Goal: Information Seeking & Learning: Learn about a topic

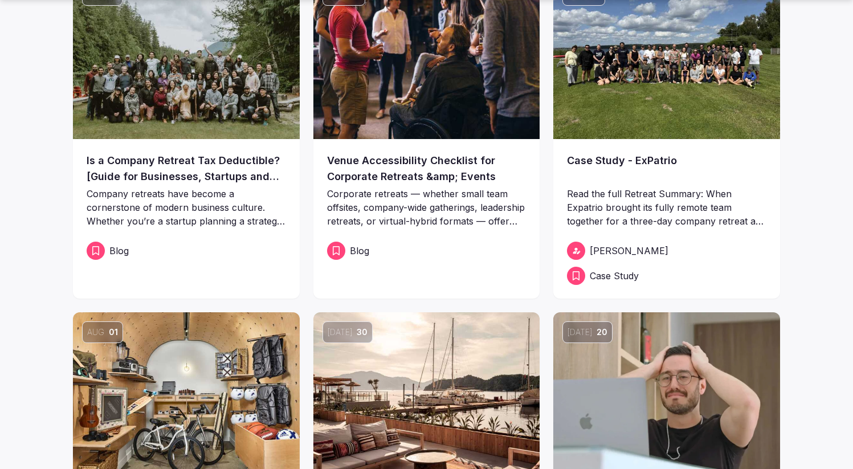
scroll to position [336, 0]
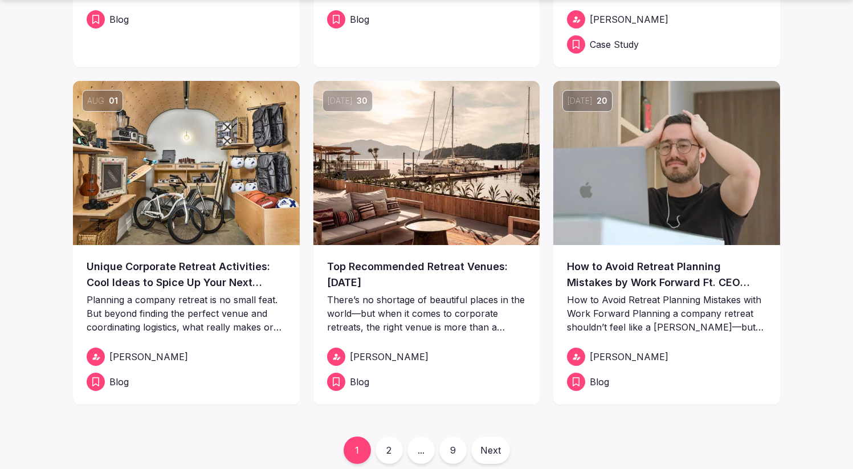
click at [393, 449] on link "2" at bounding box center [389, 449] width 27 height 27
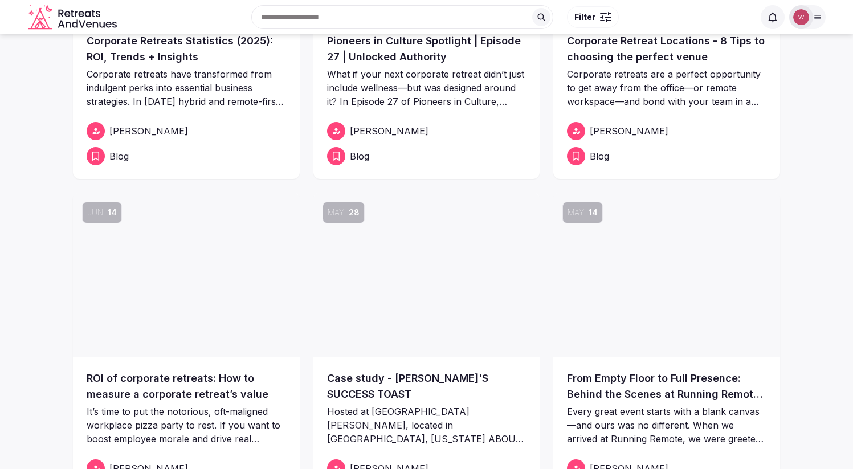
scroll to position [56, 0]
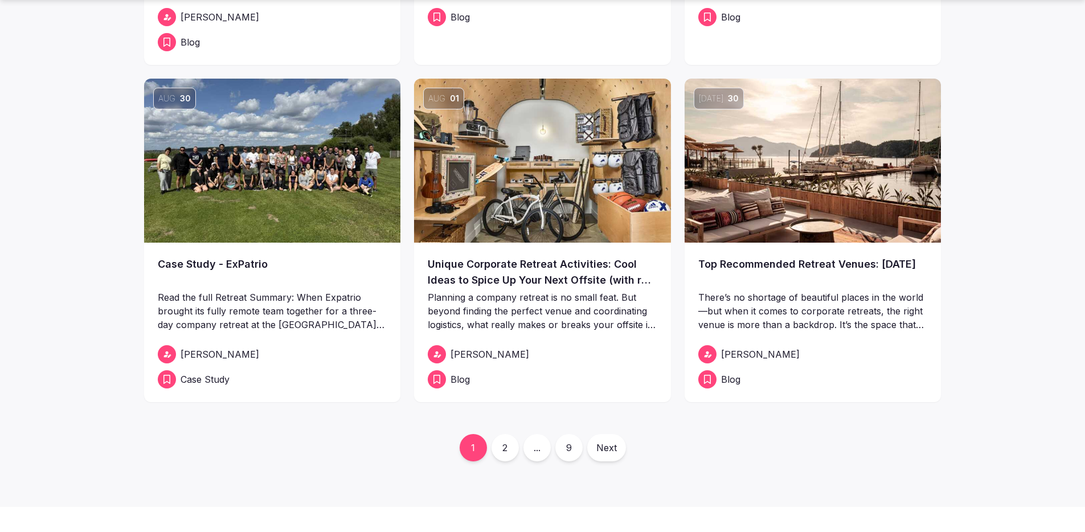
scroll to position [345, 0]
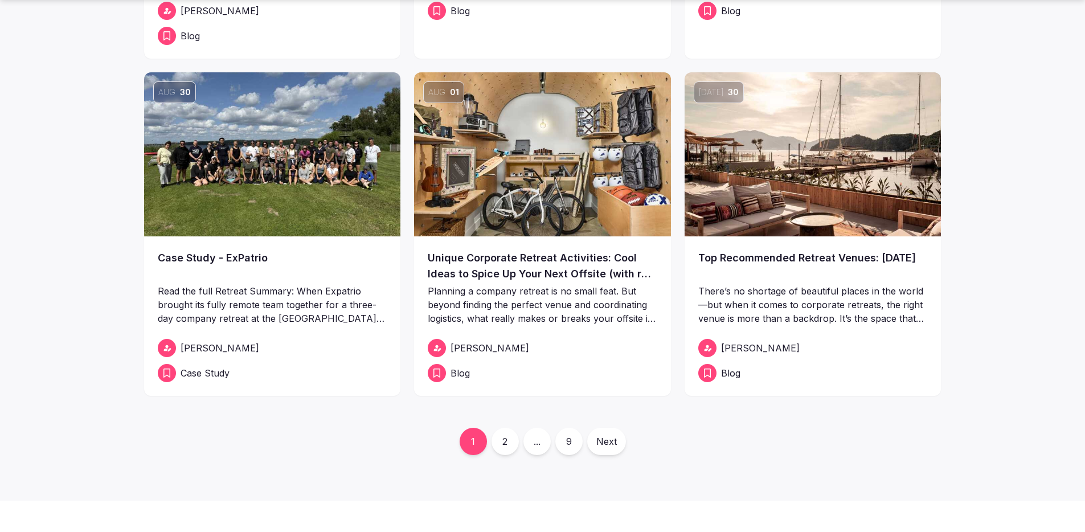
click at [509, 440] on link "2" at bounding box center [505, 441] width 27 height 27
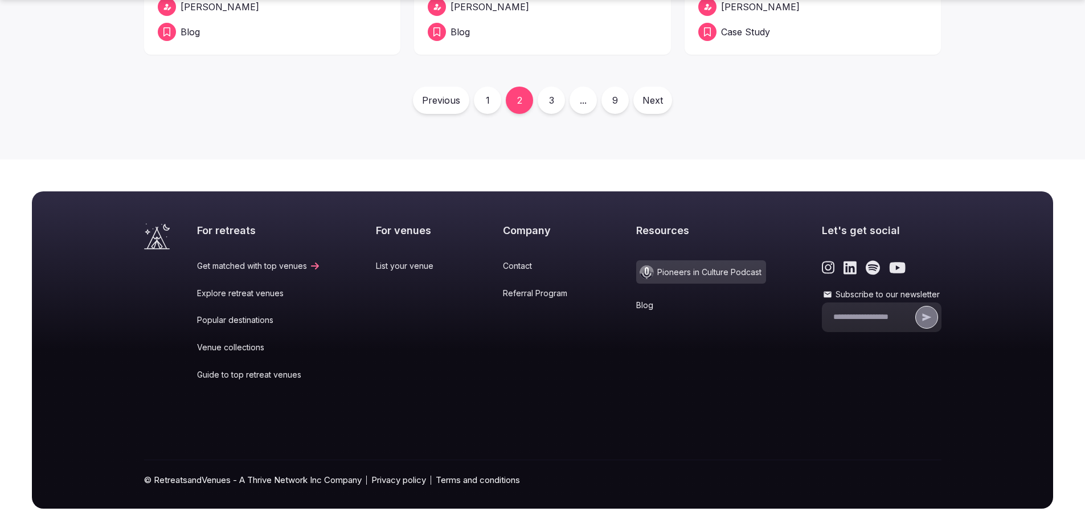
scroll to position [695, 0]
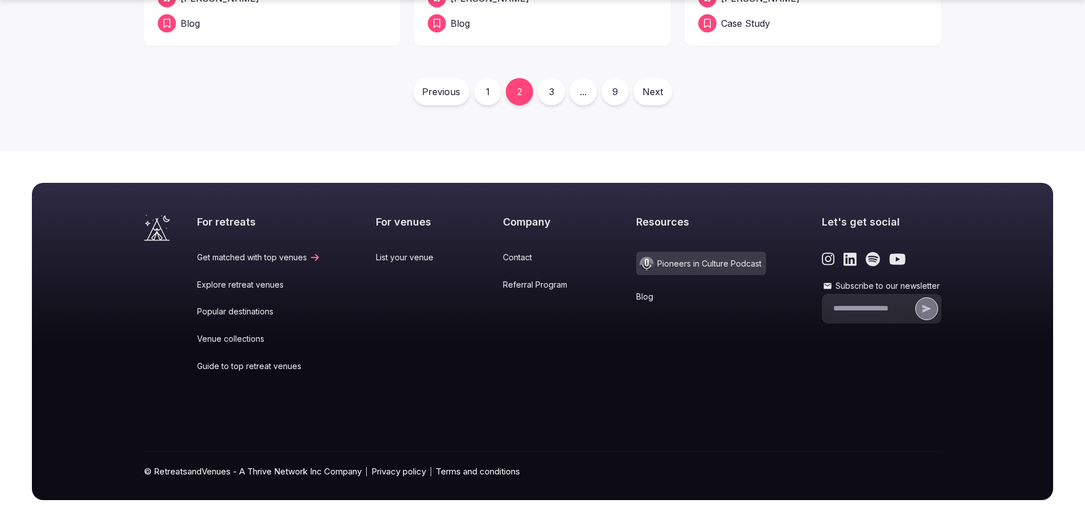
click at [488, 102] on link "1" at bounding box center [487, 91] width 27 height 27
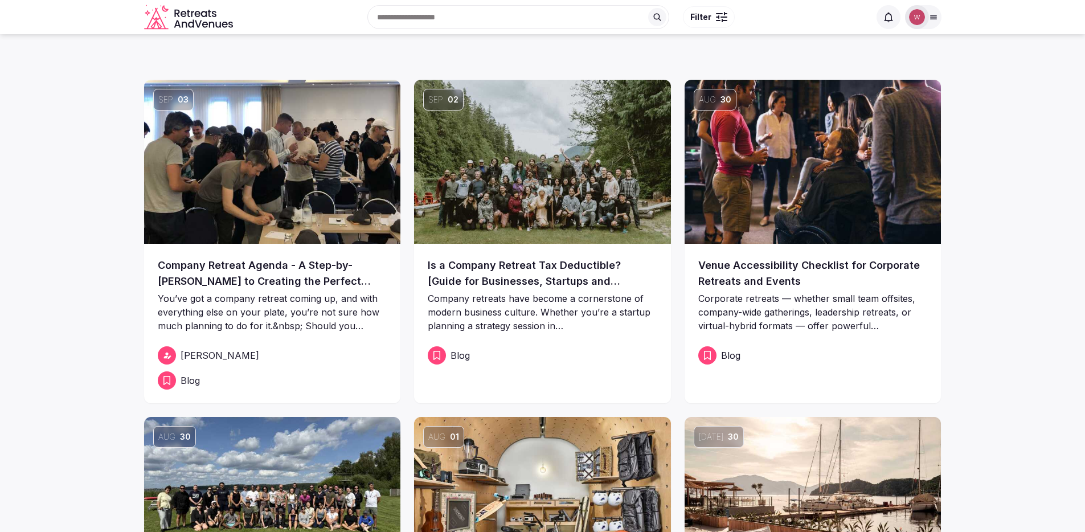
click at [304, 189] on img at bounding box center [272, 162] width 257 height 164
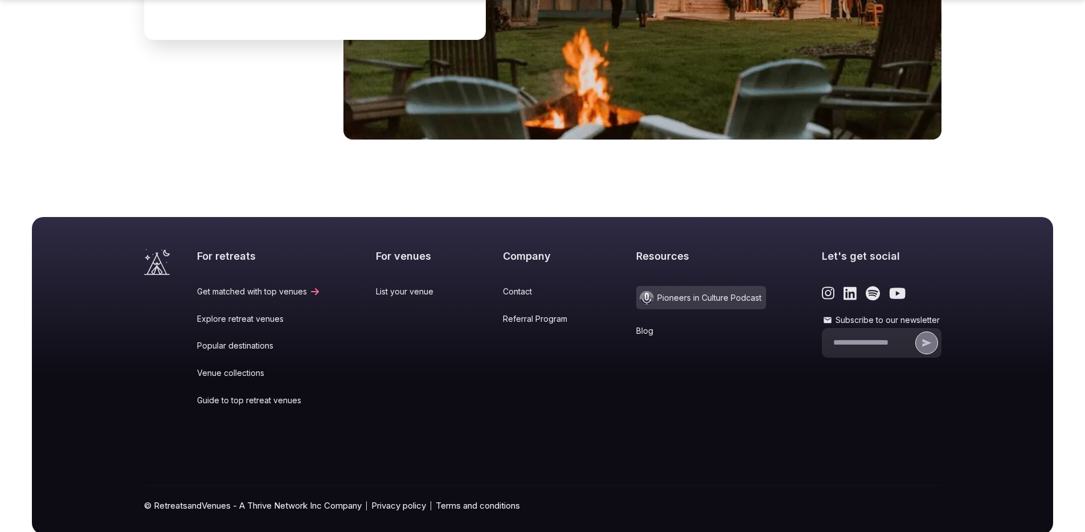
scroll to position [4715, 0]
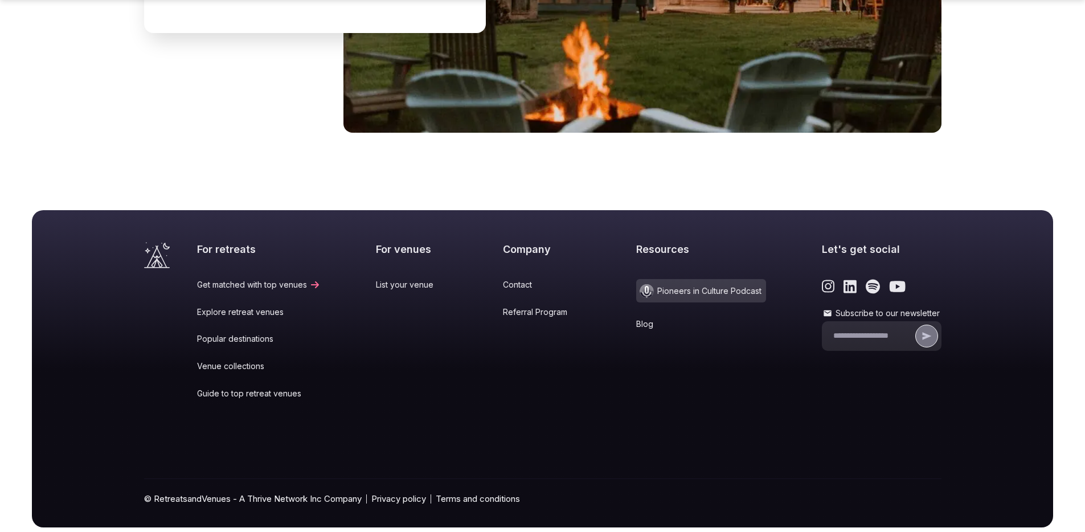
click at [641, 319] on link "Blog" at bounding box center [701, 324] width 130 height 11
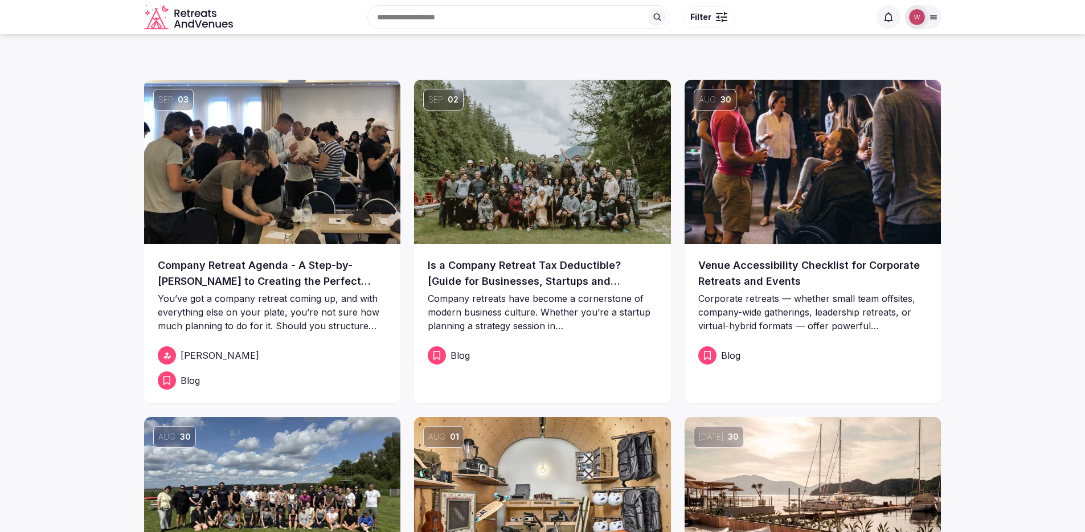
click at [296, 167] on img at bounding box center [272, 162] width 257 height 164
